Goal: Complete application form

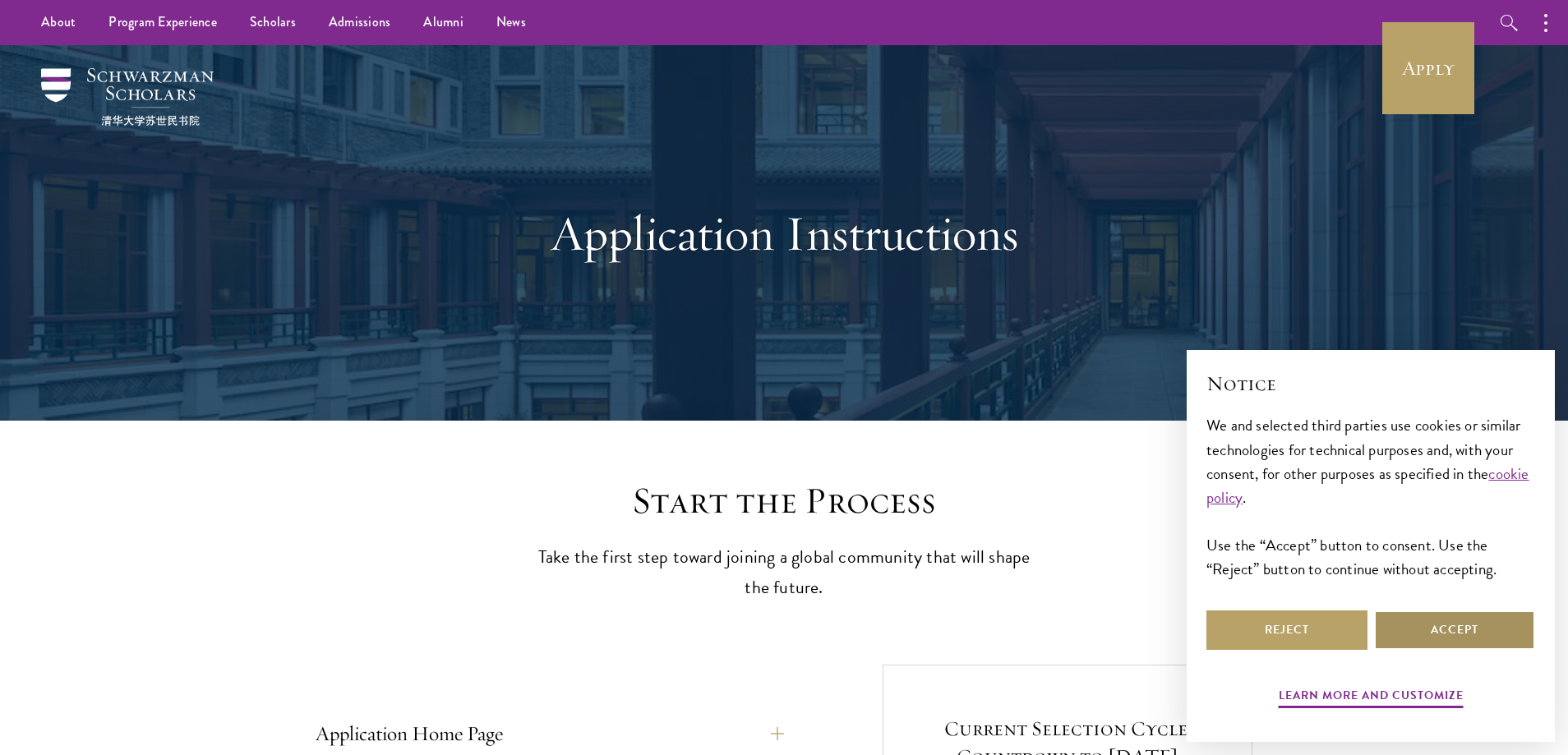
click at [1430, 626] on button "Accept" at bounding box center [1454, 631] width 161 height 40
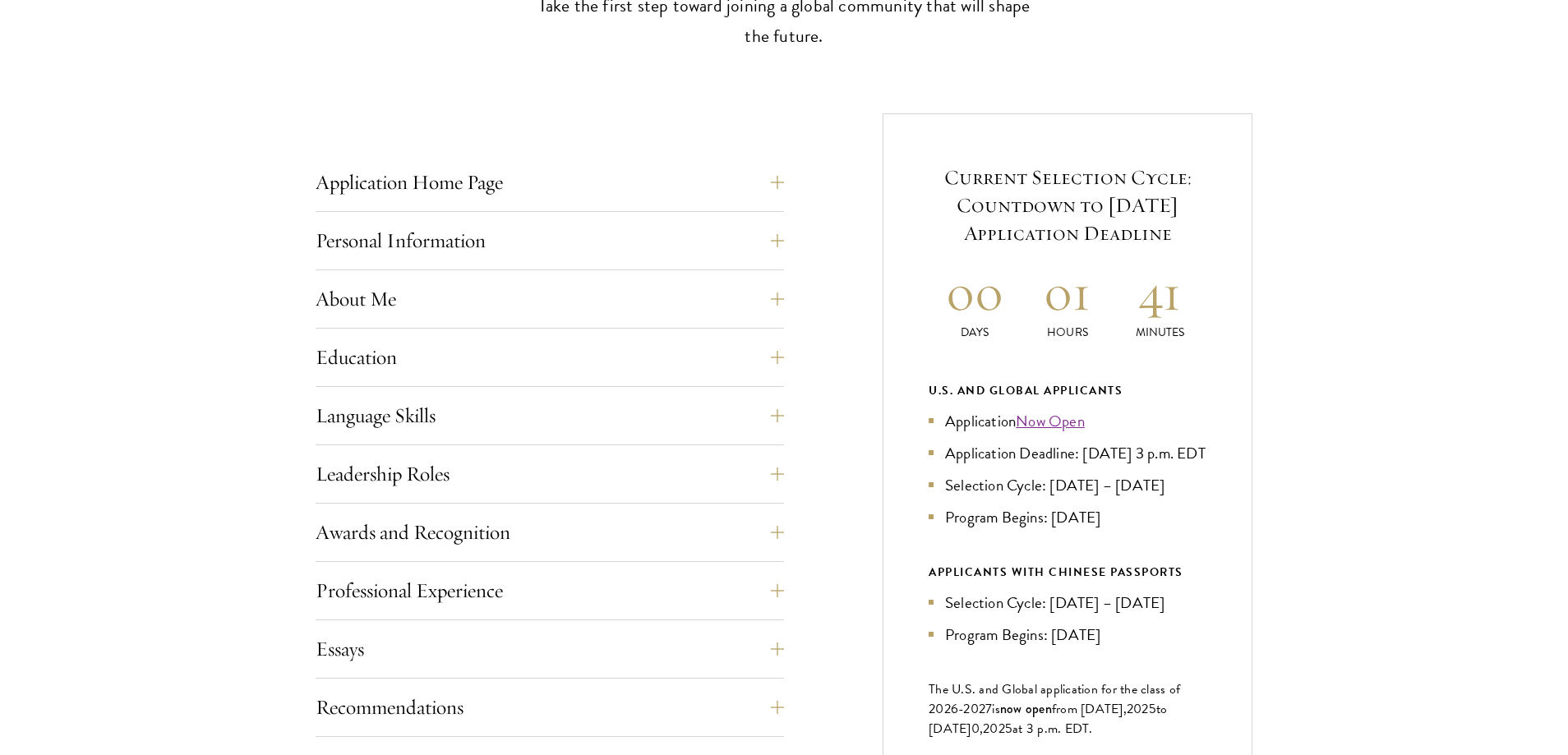
scroll to position [575, 0]
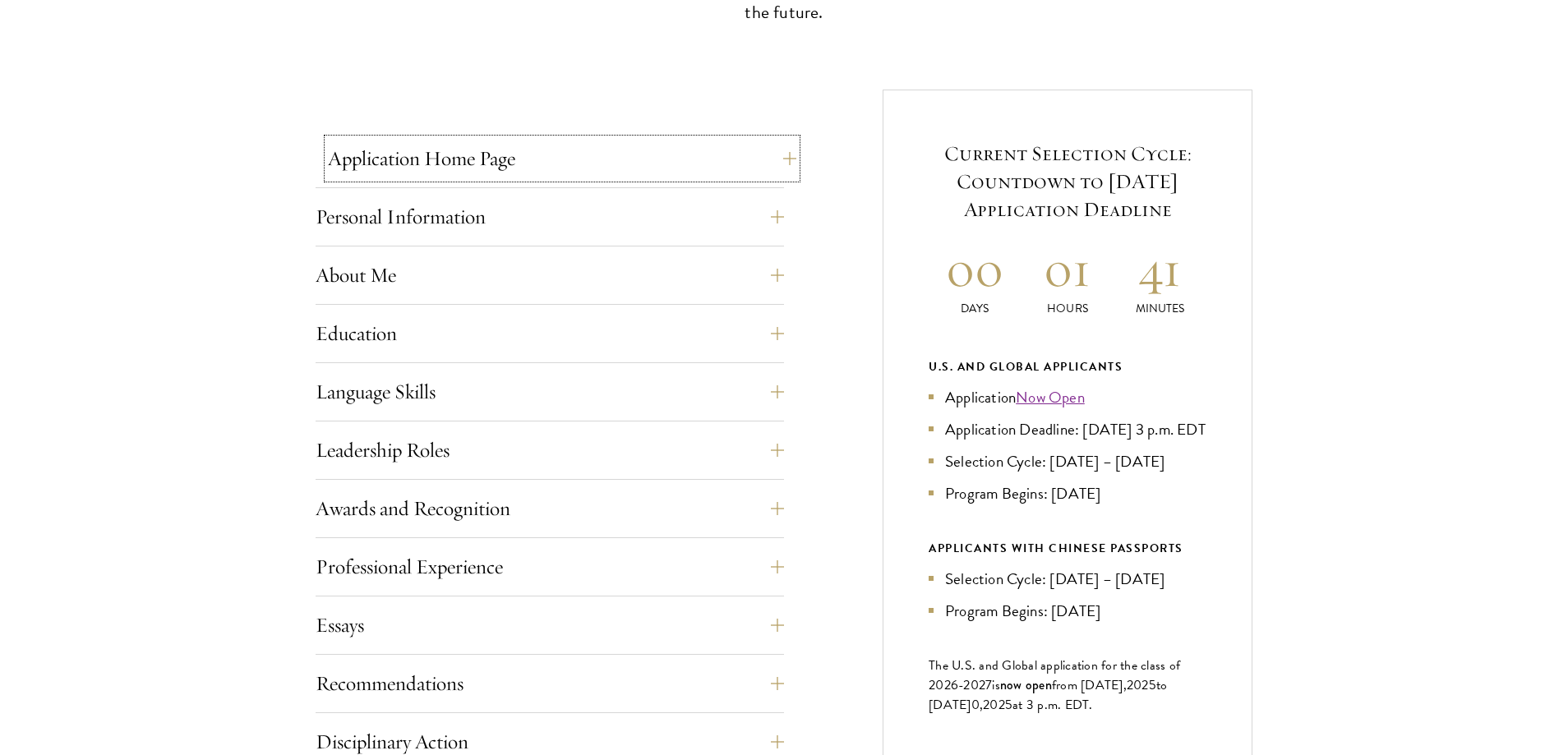
click at [435, 148] on button "Application Home Page" at bounding box center [562, 159] width 468 height 40
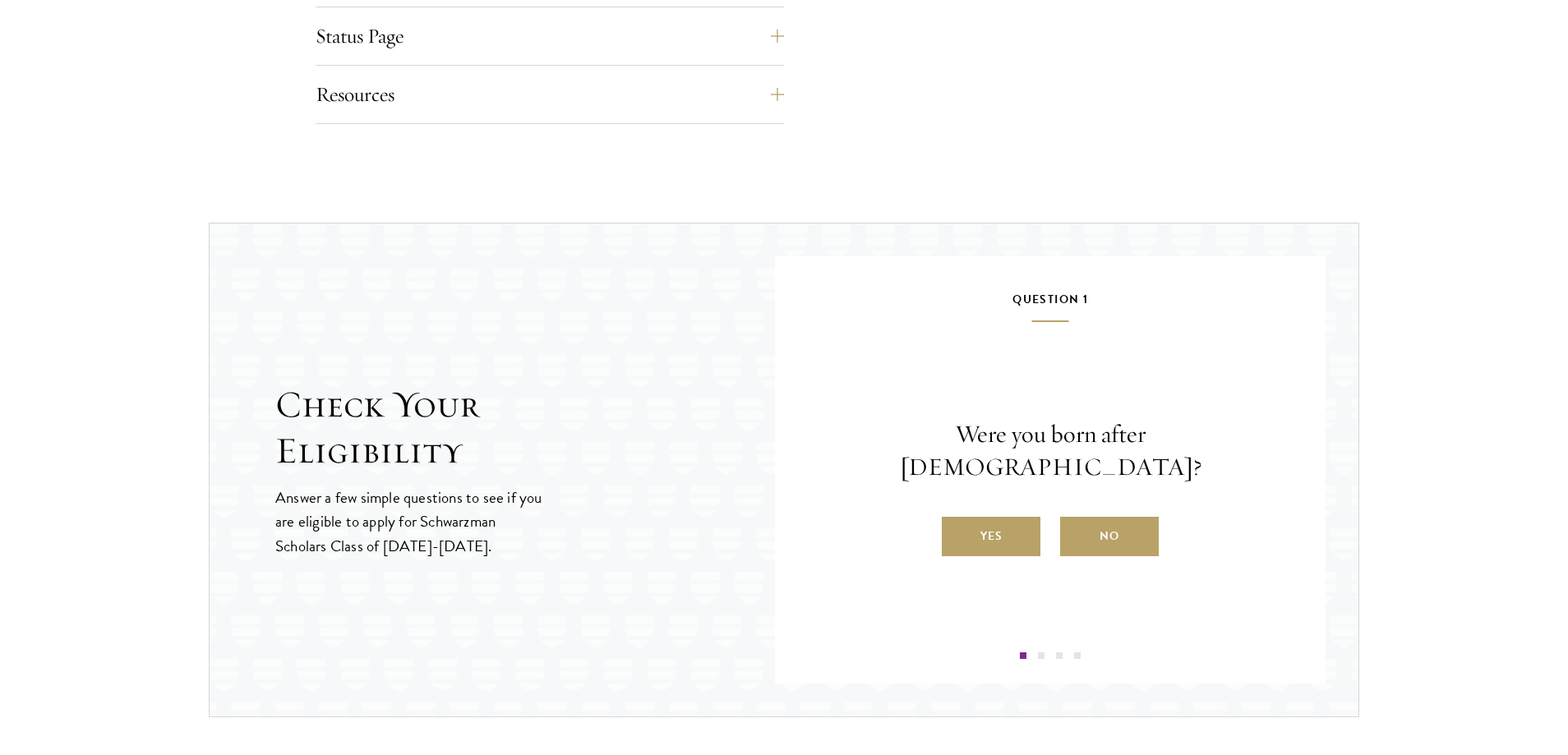
scroll to position [2383, 0]
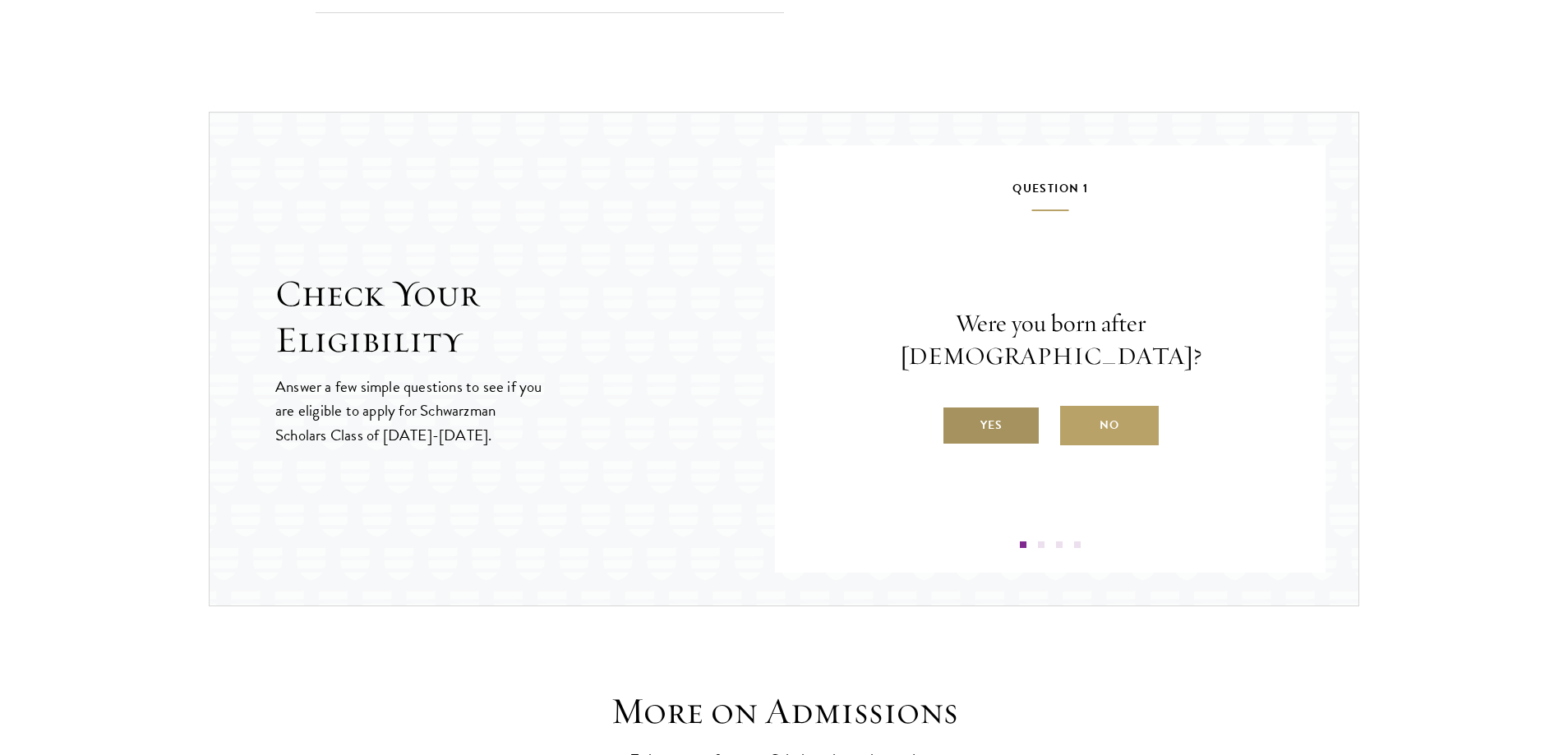
click at [1000, 409] on label "Yes" at bounding box center [990, 426] width 99 height 40
click at [956, 409] on input "Yes" at bounding box center [949, 415] width 15 height 15
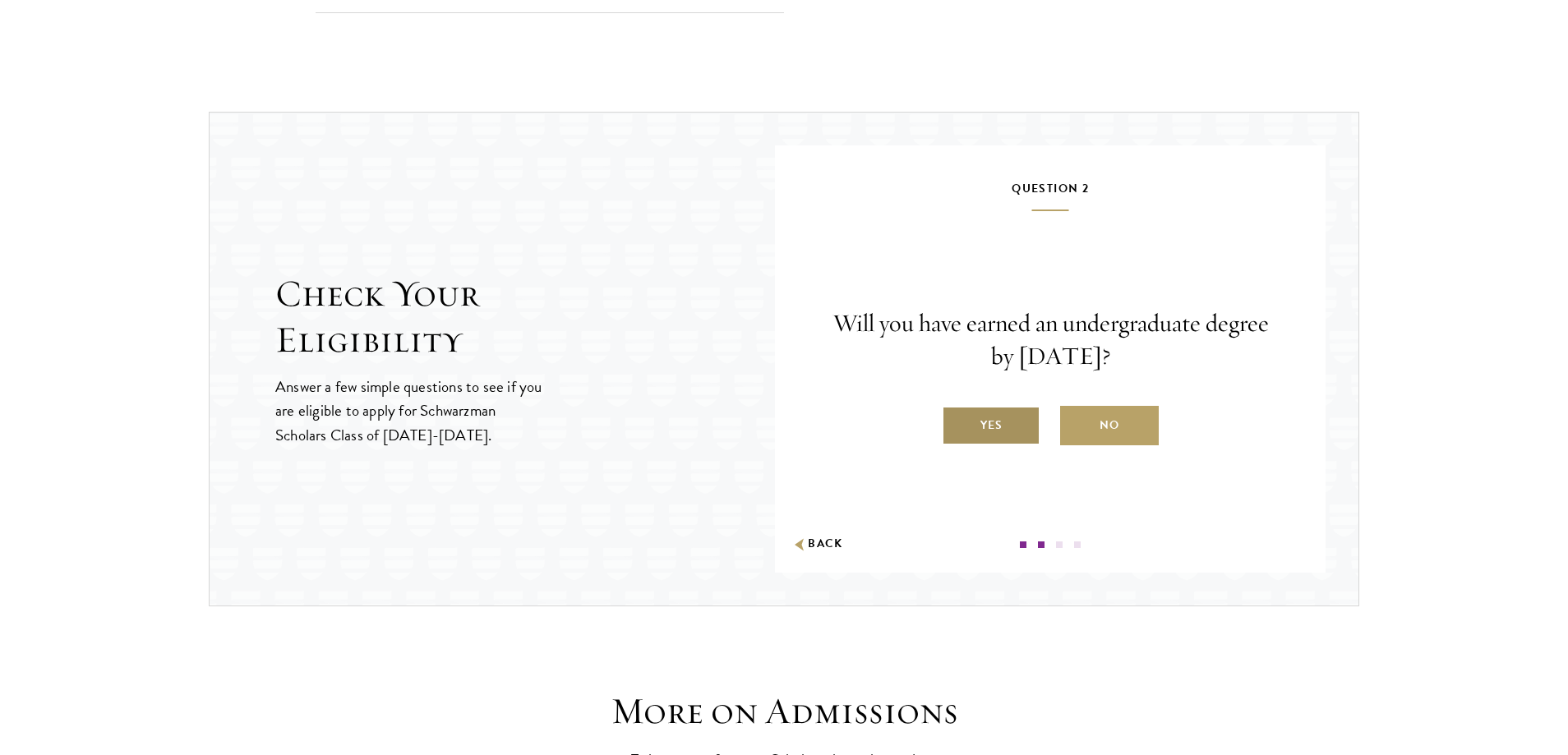
click at [986, 428] on label "Yes" at bounding box center [990, 426] width 99 height 40
click at [956, 423] on input "Yes" at bounding box center [949, 415] width 15 height 15
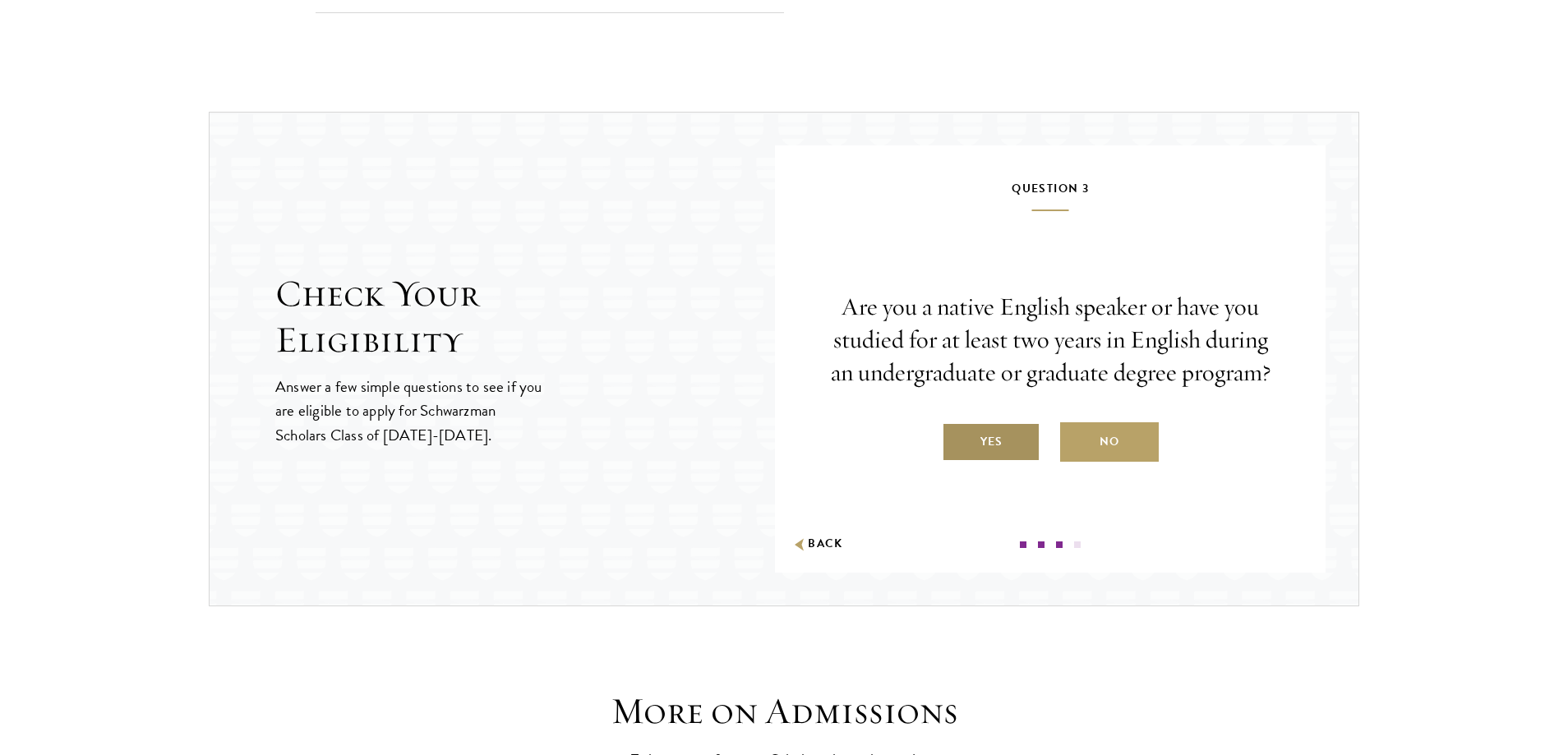
click at [976, 457] on label "Yes" at bounding box center [990, 443] width 99 height 40
click at [956, 438] on input "Yes" at bounding box center [949, 432] width 15 height 15
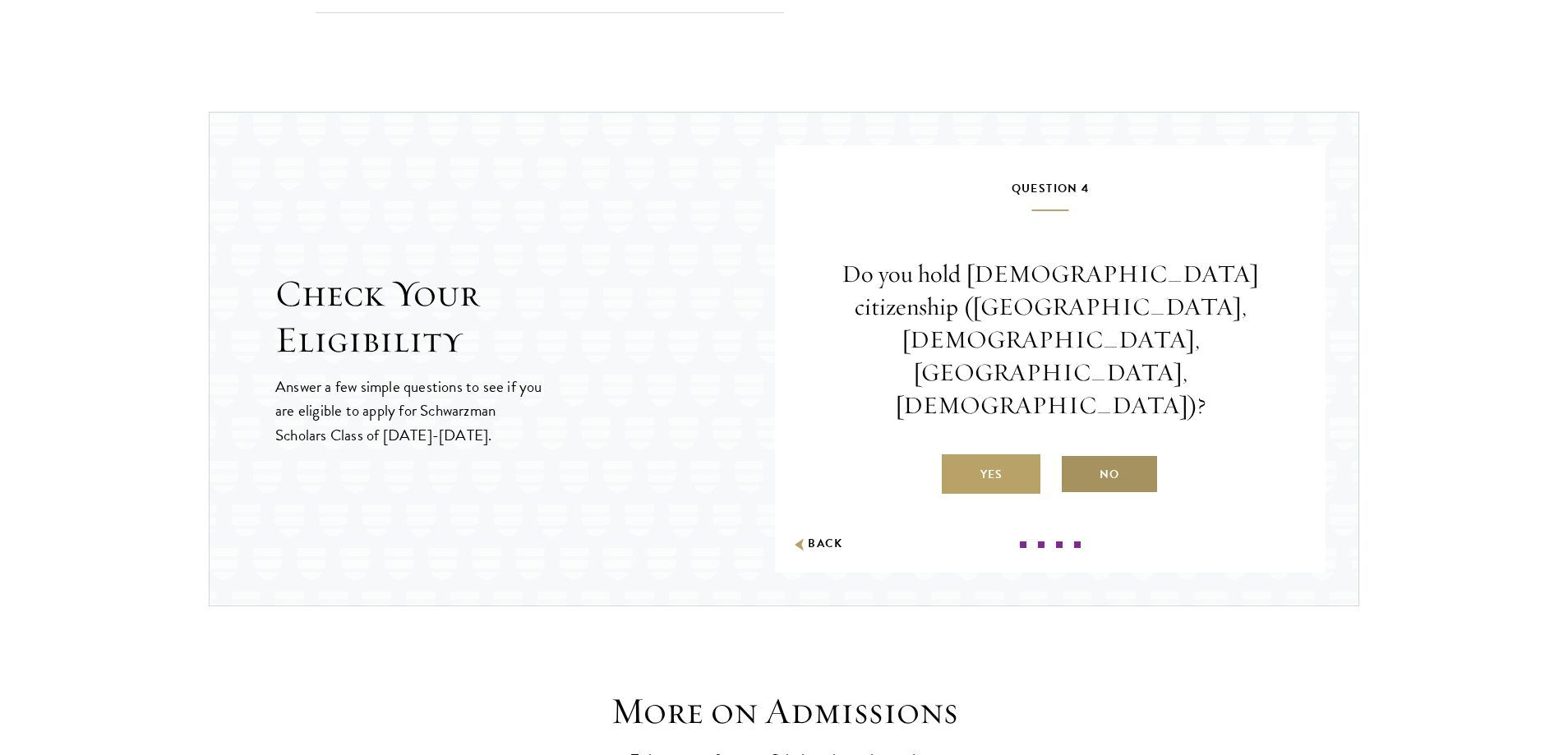
click at [1097, 454] on label "No" at bounding box center [1109, 474] width 99 height 40
click at [1075, 457] on input "No" at bounding box center [1067, 464] width 15 height 15
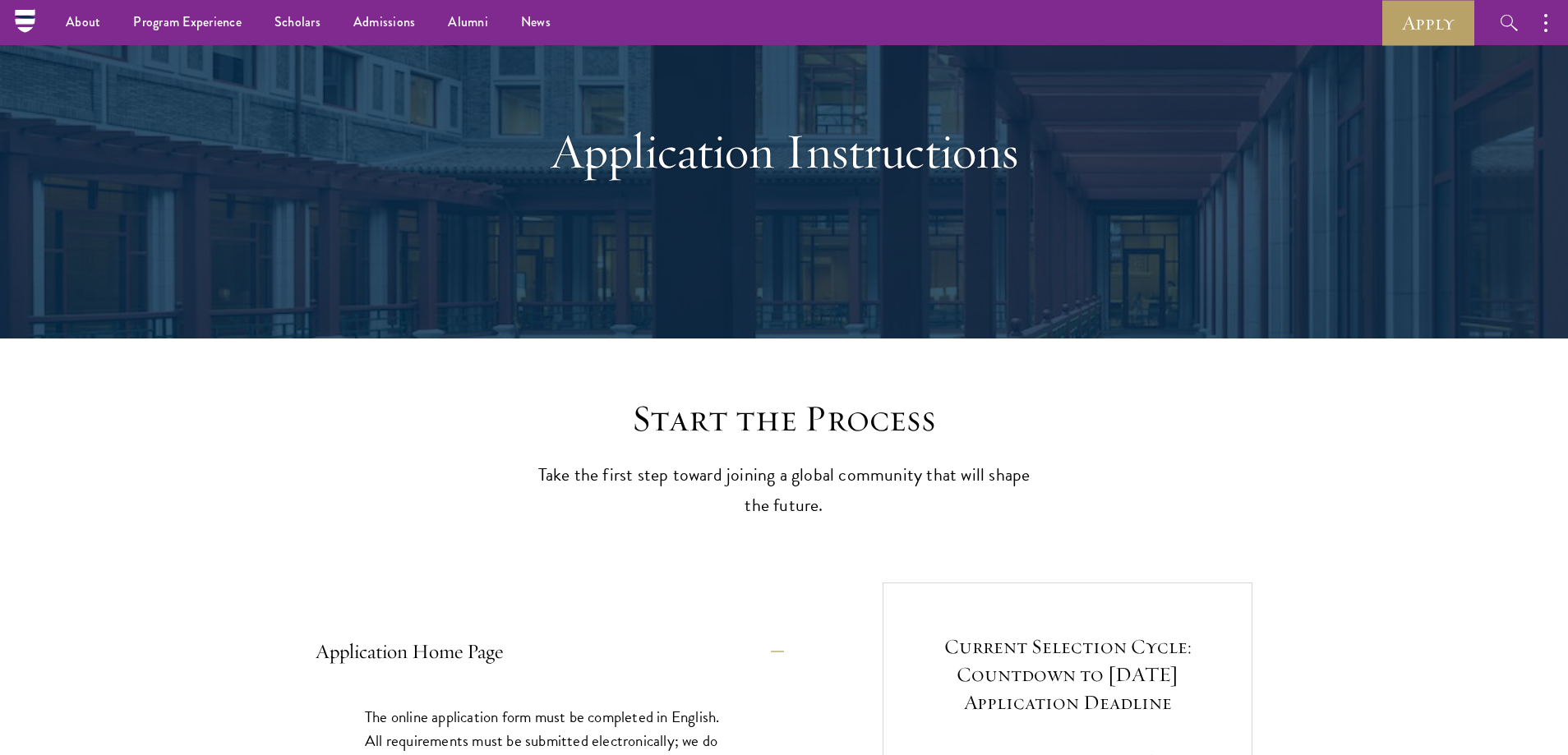
scroll to position [0, 0]
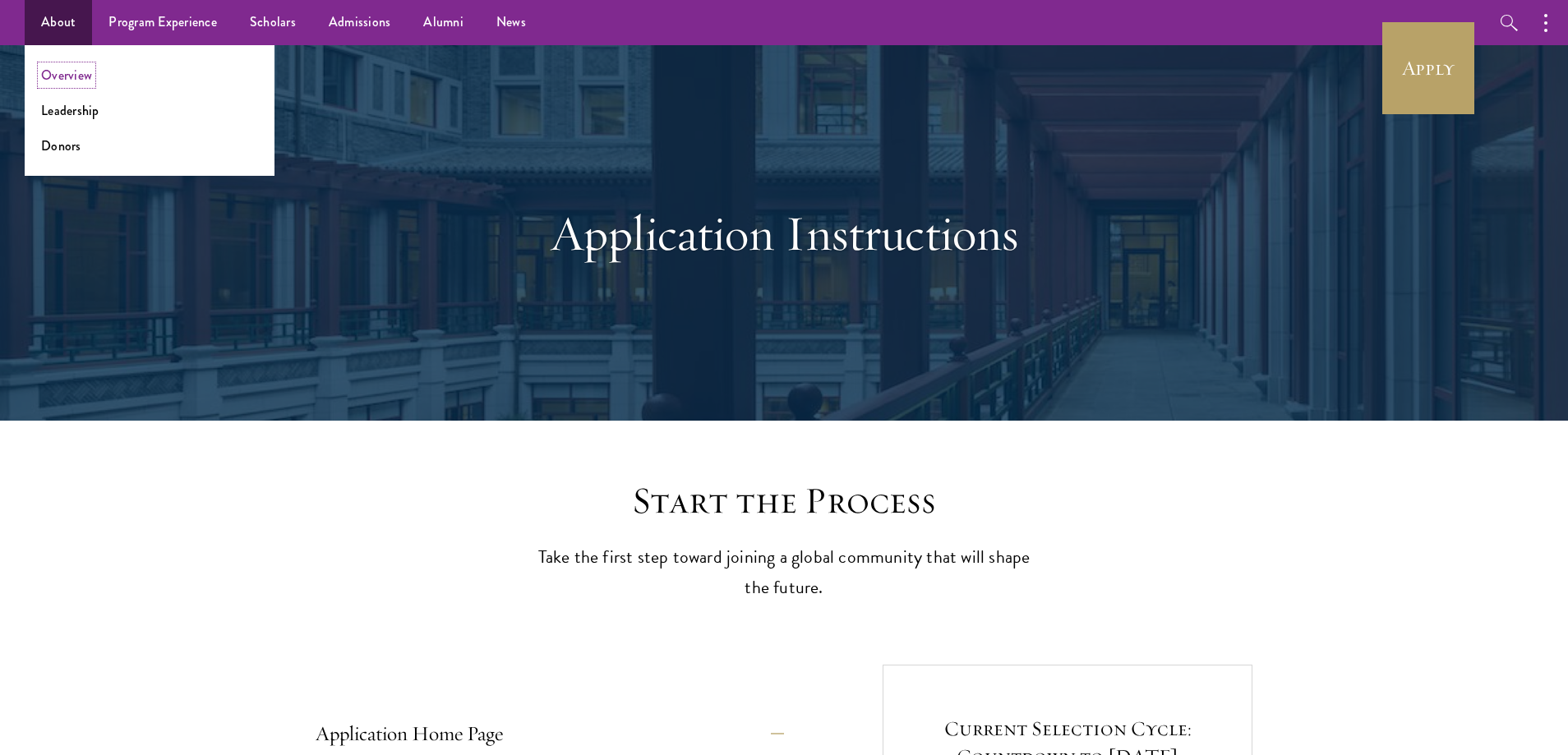
click at [77, 74] on link "Overview" at bounding box center [66, 75] width 51 height 19
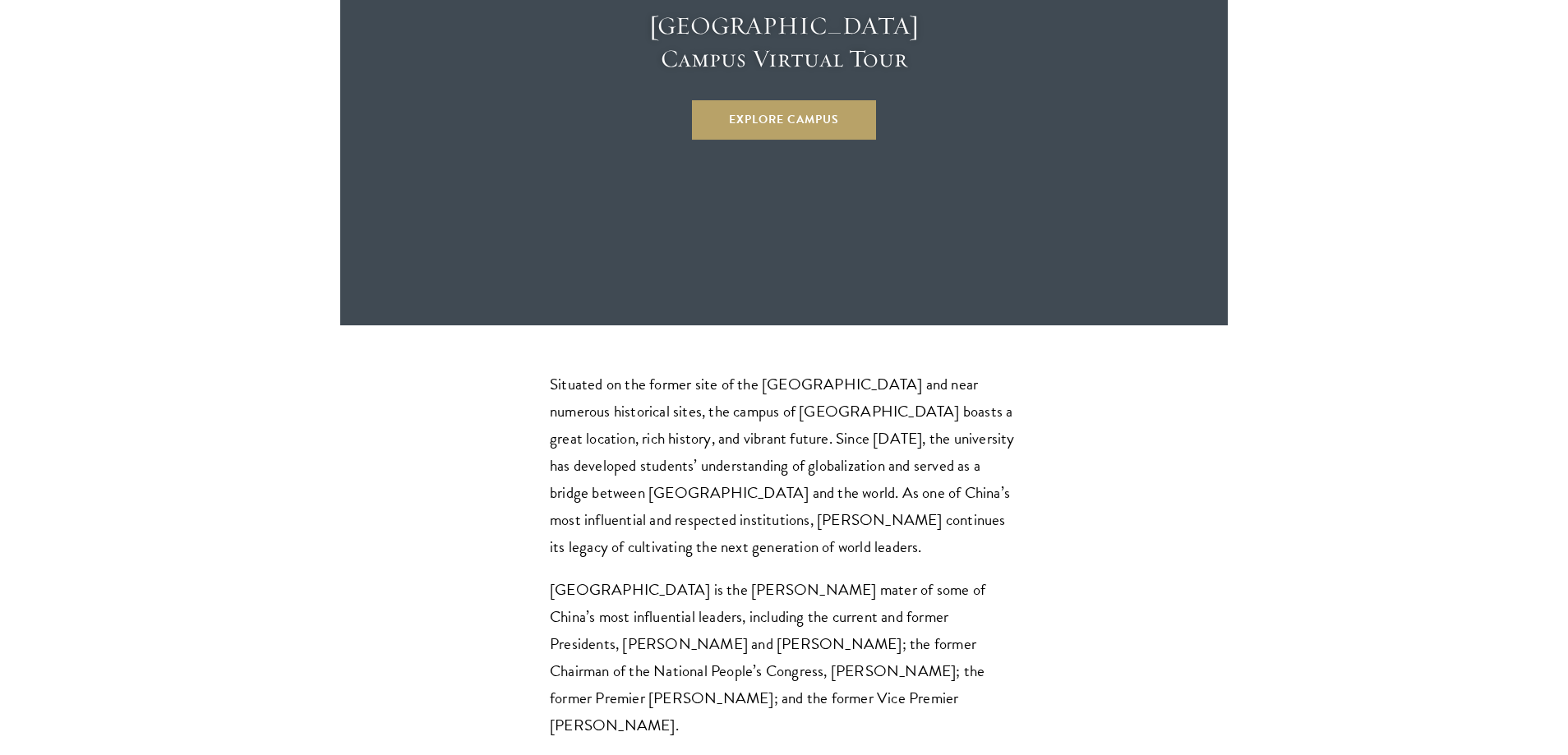
scroll to position [4930, 0]
